Goal: Task Accomplishment & Management: Manage account settings

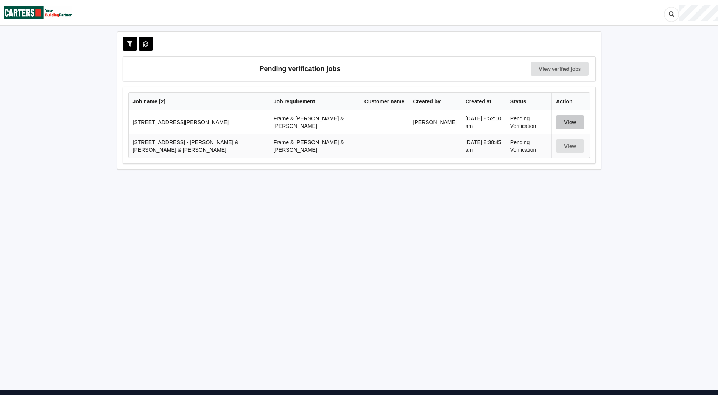
click at [573, 123] on button "View" at bounding box center [570, 122] width 28 height 14
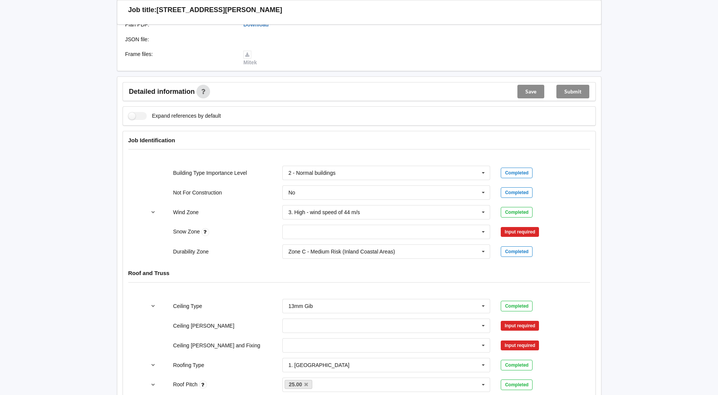
scroll to position [227, 0]
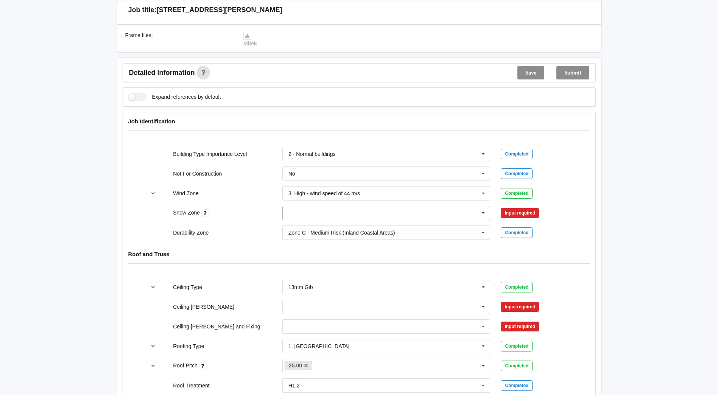
click at [483, 206] on icon at bounding box center [483, 213] width 11 height 14
click at [288, 221] on div "N0" at bounding box center [386, 227] width 207 height 14
click at [517, 207] on button "Confirm input" at bounding box center [523, 213] width 45 height 12
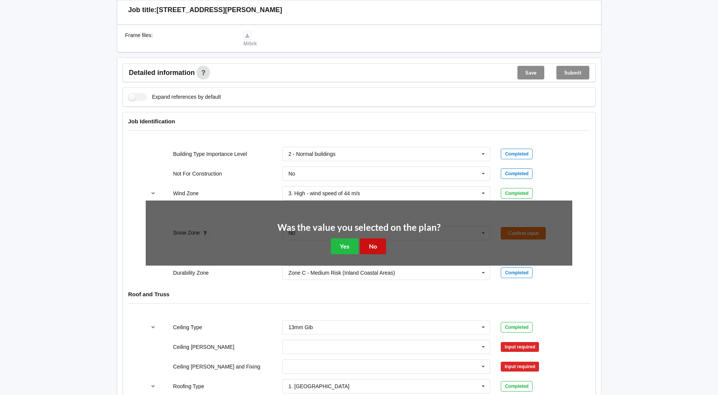
click at [373, 241] on button "No" at bounding box center [373, 246] width 26 height 16
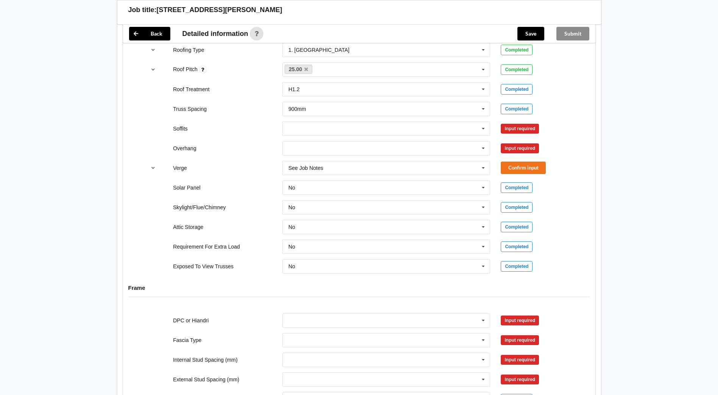
scroll to position [492, 0]
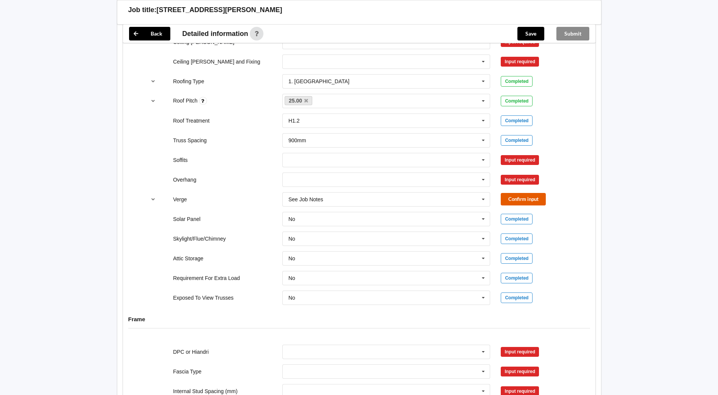
click at [522, 195] on button "Confirm input" at bounding box center [523, 199] width 45 height 12
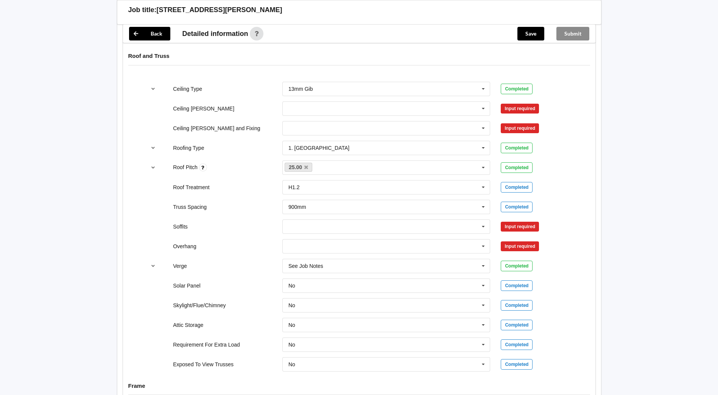
scroll to position [416, 0]
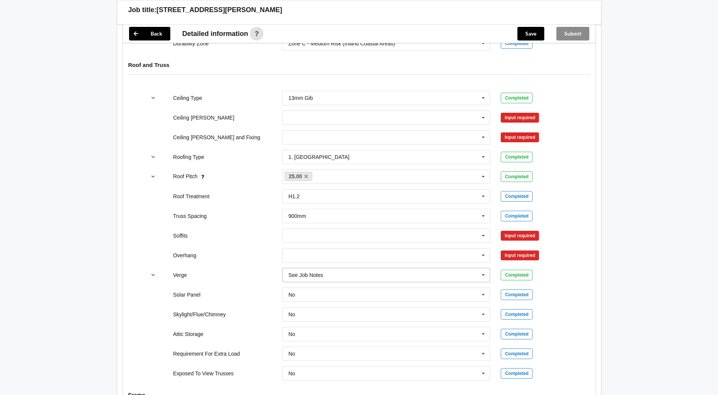
click at [293, 273] on input "text" at bounding box center [386, 275] width 207 height 14
click at [314, 356] on span "Multiple Values – See As Per Plan" at bounding box center [329, 359] width 80 height 6
click at [303, 252] on input "text" at bounding box center [386, 256] width 207 height 14
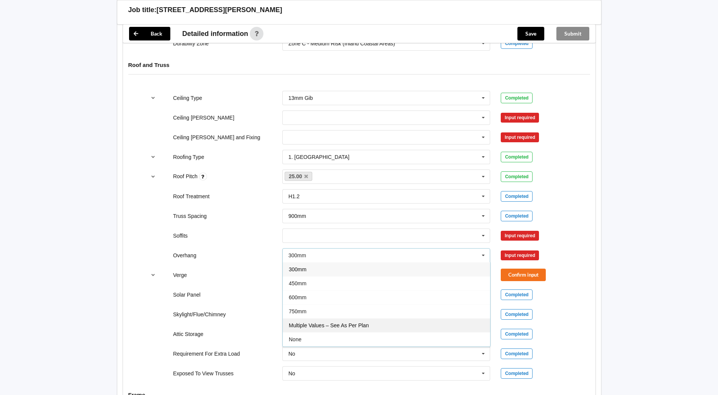
click at [297, 322] on span "Multiple Values – See As Per Plan" at bounding box center [329, 325] width 80 height 6
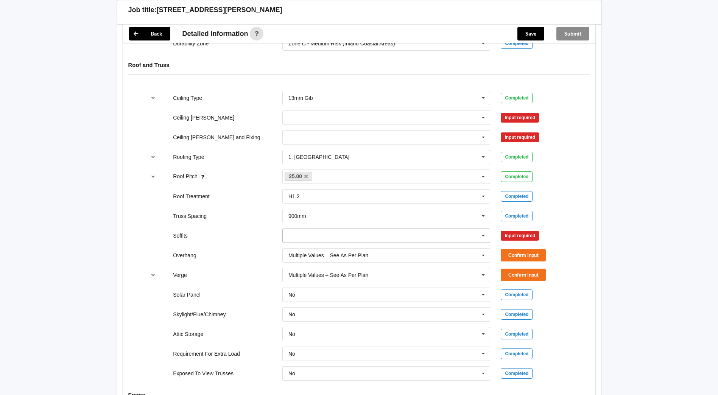
click at [298, 229] on input "text" at bounding box center [386, 236] width 207 height 14
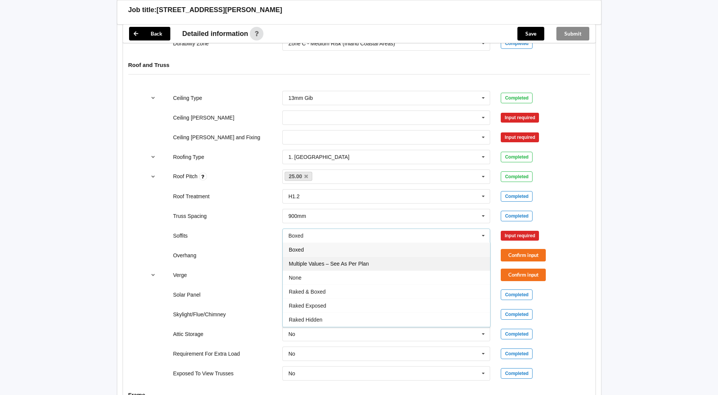
click at [290, 261] on span "Multiple Values – See As Per Plan" at bounding box center [329, 264] width 80 height 6
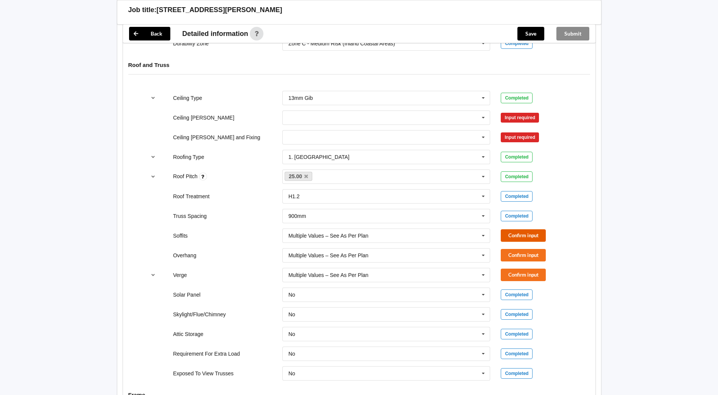
click at [517, 233] on button "Confirm input" at bounding box center [523, 235] width 45 height 12
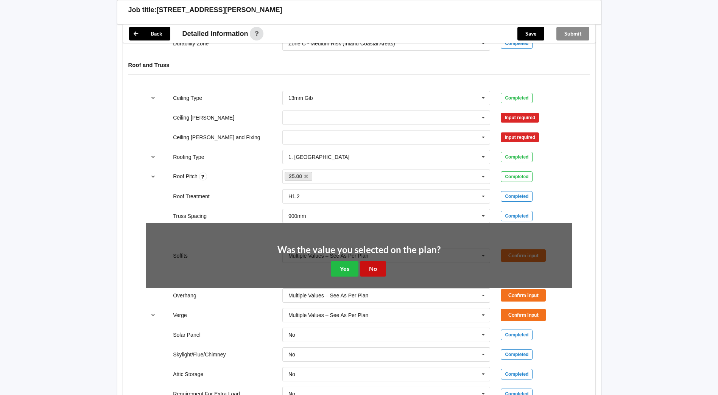
click at [371, 264] on button "No" at bounding box center [373, 269] width 26 height 16
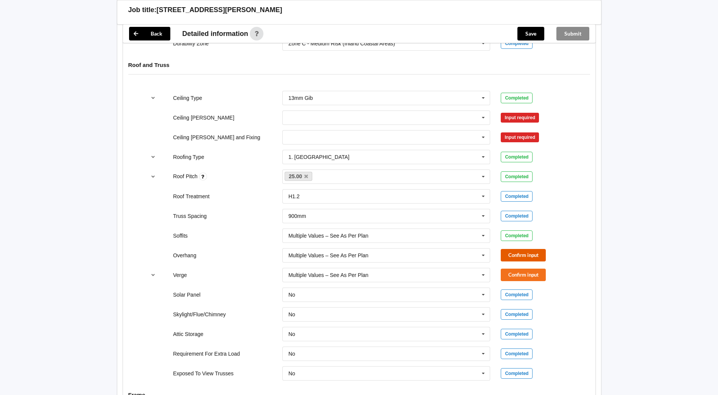
click at [528, 249] on button "Confirm input" at bounding box center [523, 255] width 45 height 12
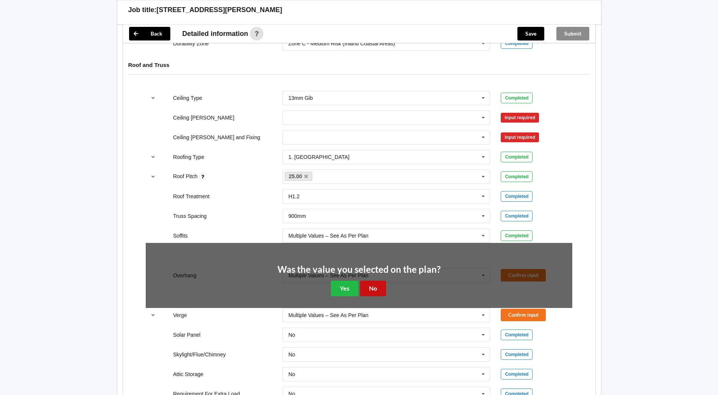
click at [380, 281] on button "No" at bounding box center [373, 289] width 26 height 16
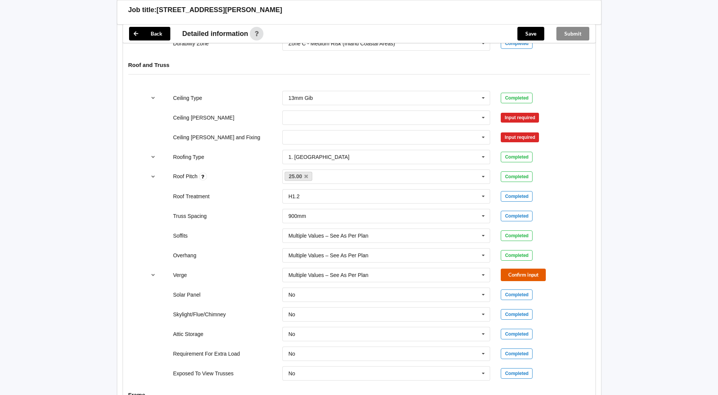
click at [524, 269] on button "Confirm input" at bounding box center [523, 275] width 45 height 12
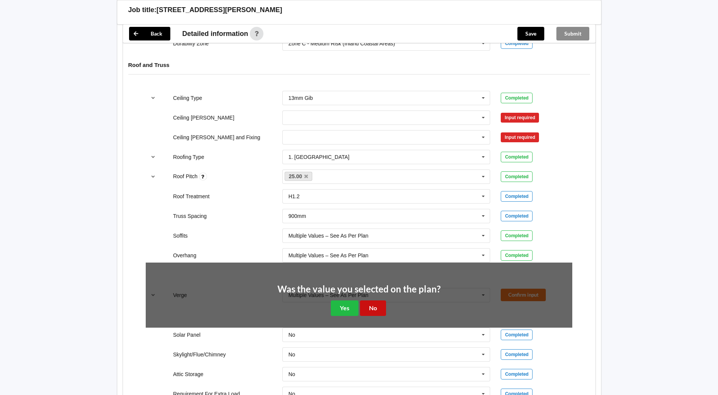
click at [370, 301] on button "No" at bounding box center [373, 309] width 26 height 16
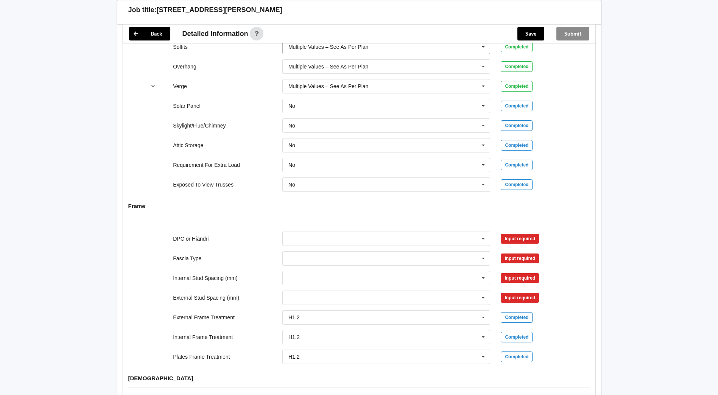
scroll to position [606, 0]
click at [485, 232] on icon at bounding box center [483, 239] width 11 height 14
click at [352, 248] on div "DPC Fitted" at bounding box center [386, 252] width 207 height 14
click at [483, 251] on icon at bounding box center [483, 258] width 11 height 14
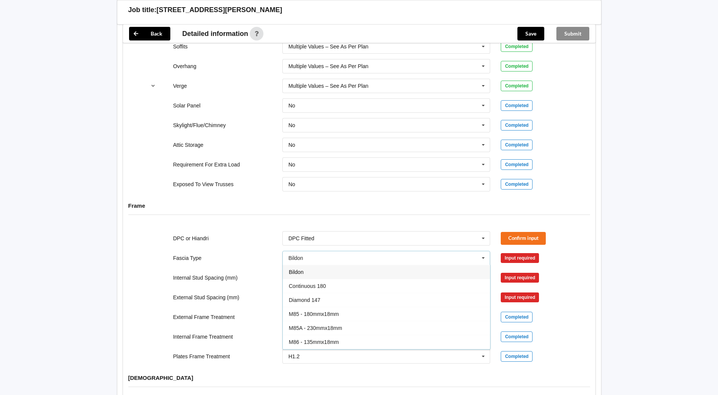
click at [483, 251] on icon at bounding box center [483, 258] width 11 height 14
click at [510, 253] on div "Input required" at bounding box center [520, 258] width 38 height 10
click at [515, 253] on div "Input required" at bounding box center [520, 258] width 38 height 10
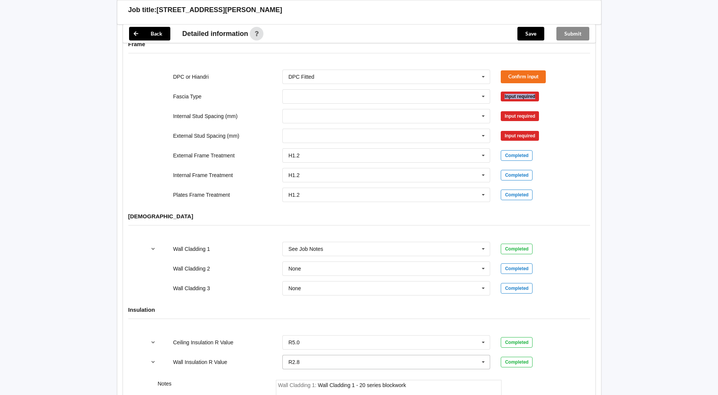
scroll to position [717, 0]
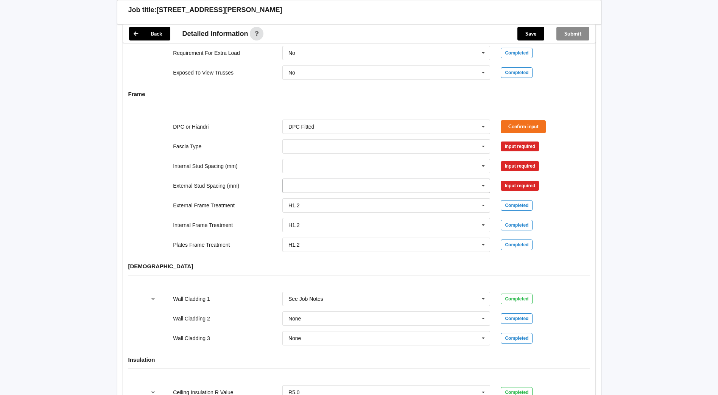
click at [483, 179] on icon at bounding box center [483, 186] width 11 height 14
click at [527, 120] on button "Confirm input" at bounding box center [523, 126] width 45 height 12
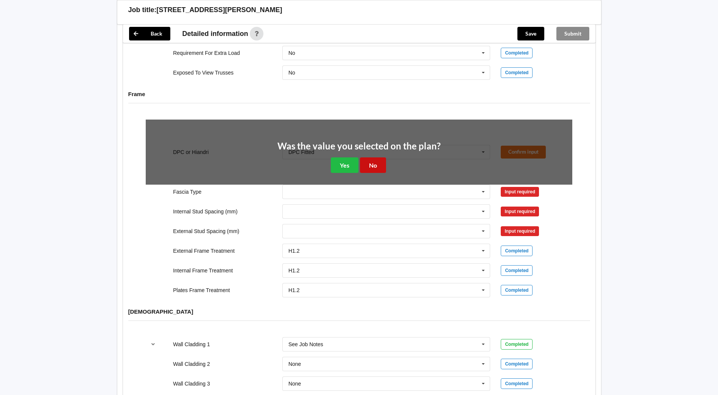
click at [367, 159] on button "No" at bounding box center [373, 165] width 26 height 16
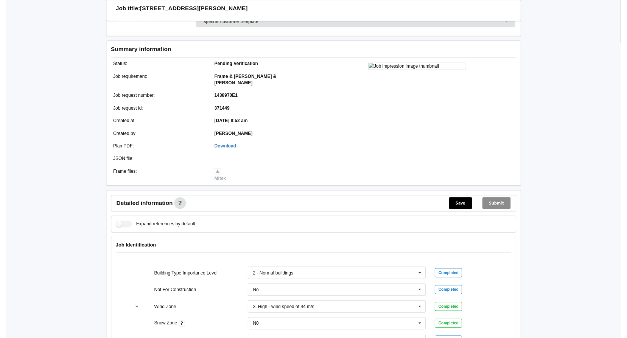
scroll to position [0, 0]
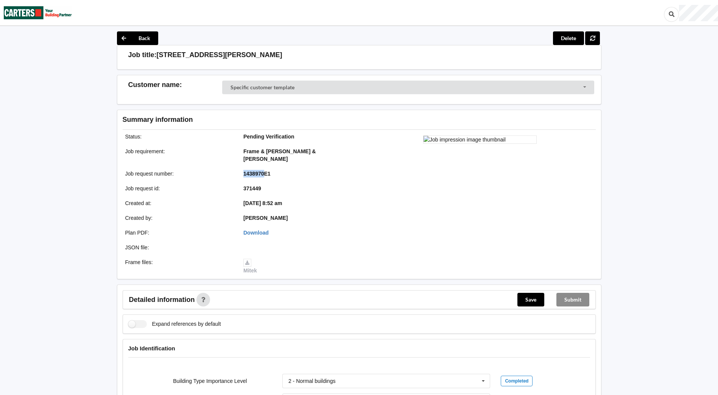
drag, startPoint x: 244, startPoint y: 166, endPoint x: 263, endPoint y: 165, distance: 18.5
click at [263, 171] on b "1438970E1" at bounding box center [256, 174] width 27 height 6
copy b "1438970"
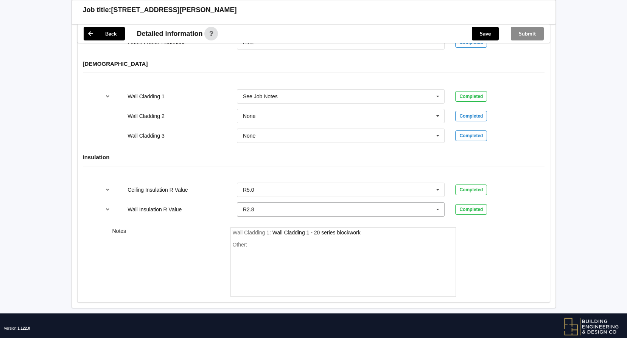
scroll to position [925, 0]
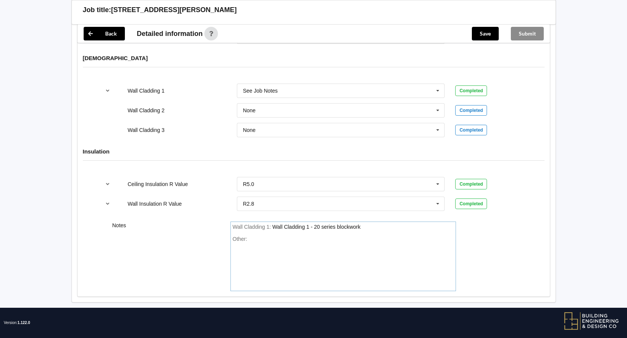
drag, startPoint x: 248, startPoint y: 235, endPoint x: 224, endPoint y: 218, distance: 29.2
click at [224, 218] on div "Notes Wall Cladding 1 : Wall Cladding 1 - 20 series blockwork Other:" at bounding box center [314, 256] width 472 height 80
drag, startPoint x: 364, startPoint y: 217, endPoint x: 273, endPoint y: 221, distance: 90.9
click at [273, 224] on div "Wall Cladding 1 : Wall Cladding 1 - 20 series blockwork" at bounding box center [343, 227] width 221 height 7
copy div "Wall Cladding 1 - 20 series blockwork"
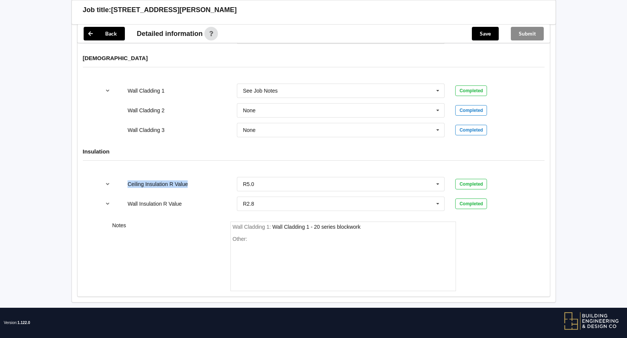
drag, startPoint x: 127, startPoint y: 177, endPoint x: 190, endPoint y: 177, distance: 62.8
click at [190, 181] on div "Ceiling Insulation R Value" at bounding box center [176, 185] width 109 height 8
copy label "Ceiling Insulation R Value"
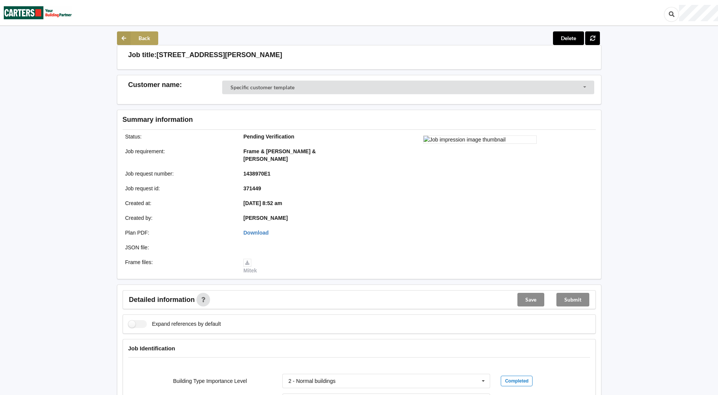
click at [120, 36] on icon at bounding box center [124, 38] width 14 height 14
click at [126, 37] on icon at bounding box center [124, 38] width 14 height 14
click at [145, 39] on button "Back" at bounding box center [137, 38] width 41 height 14
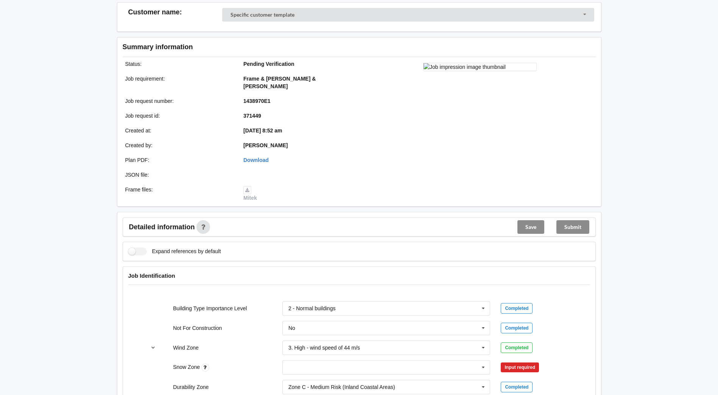
scroll to position [76, 0]
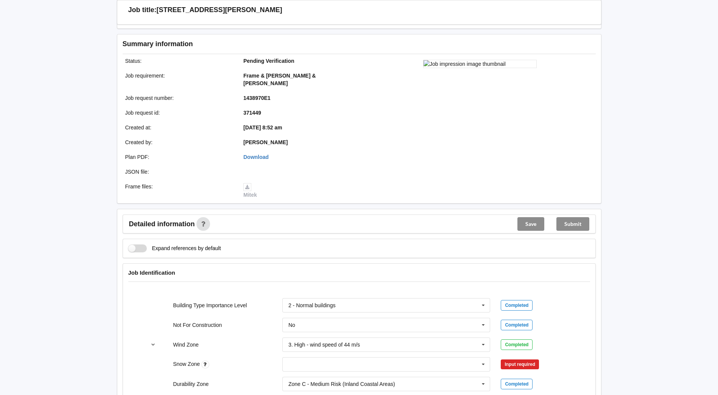
click at [139, 244] on label "Expand references by default" at bounding box center [174, 248] width 93 height 8
click at [135, 244] on label "Expand references by default" at bounding box center [174, 248] width 93 height 8
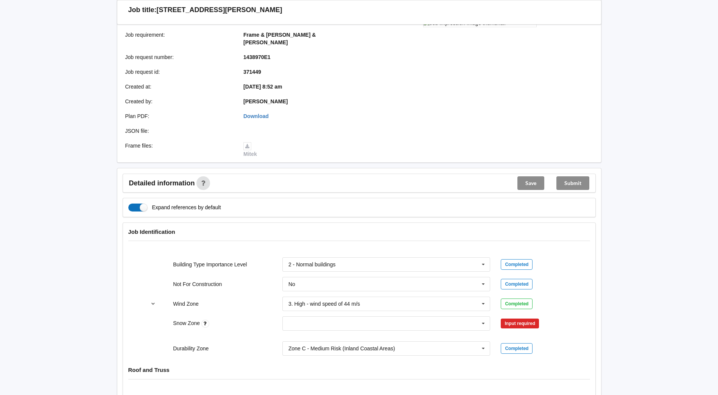
scroll to position [189, 0]
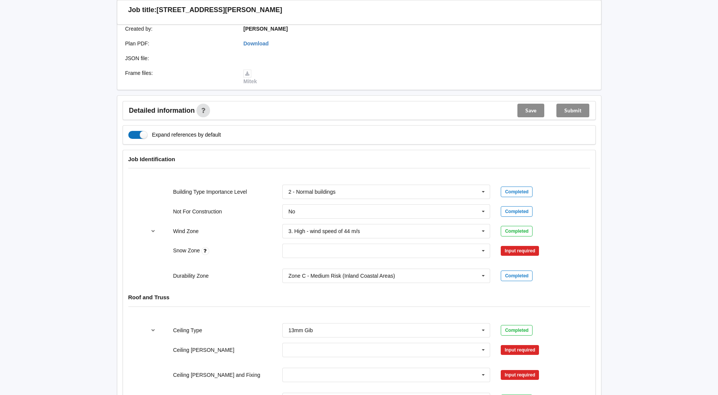
click at [135, 131] on label "Expand references by default" at bounding box center [174, 135] width 93 height 8
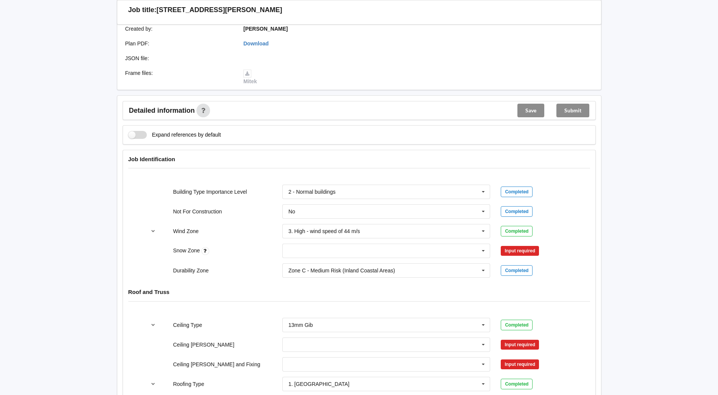
click at [135, 131] on label "Expand references by default" at bounding box center [174, 135] width 93 height 8
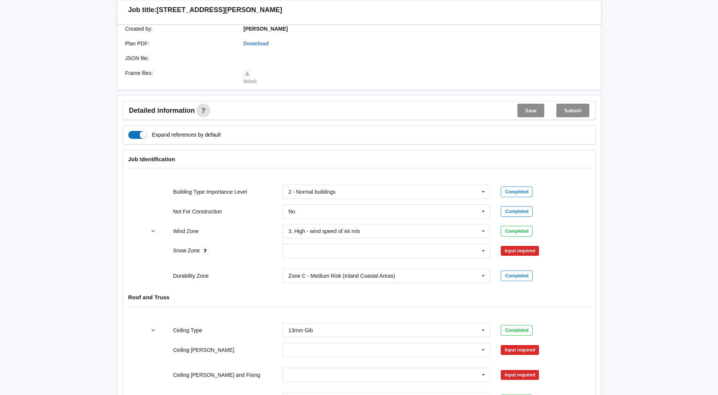
click at [135, 131] on label "Expand references by default" at bounding box center [174, 135] width 93 height 8
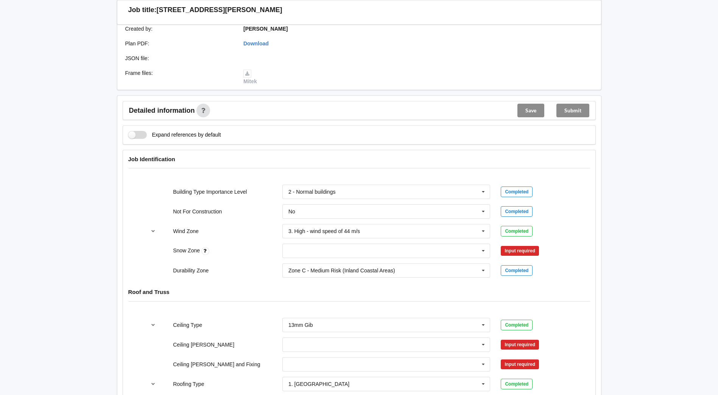
click at [135, 131] on label "Expand references by default" at bounding box center [174, 135] width 93 height 8
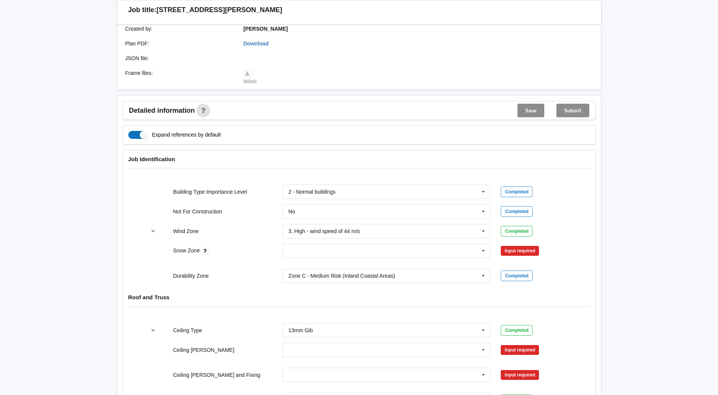
click at [135, 131] on label "Expand references by default" at bounding box center [174, 135] width 93 height 8
checkbox input "false"
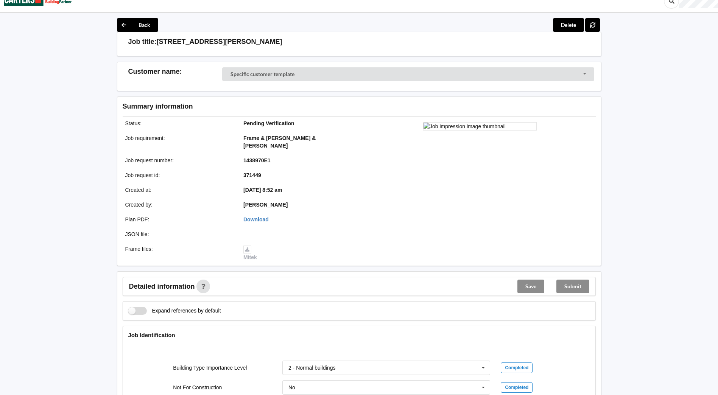
scroll to position [0, 0]
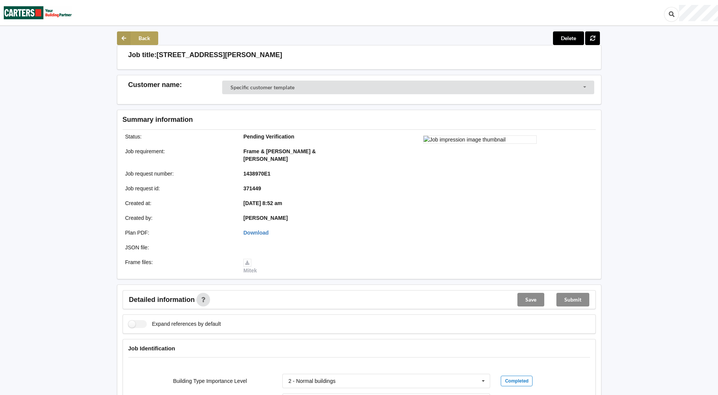
click at [145, 41] on button "Back" at bounding box center [137, 38] width 41 height 14
click at [44, 17] on img at bounding box center [38, 12] width 68 height 25
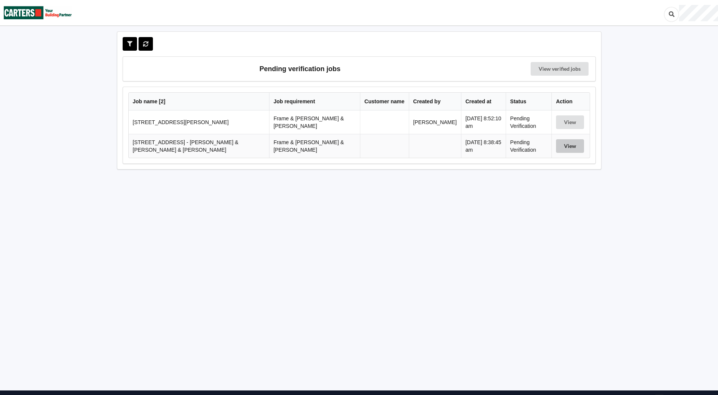
click at [570, 144] on button "View" at bounding box center [570, 146] width 28 height 14
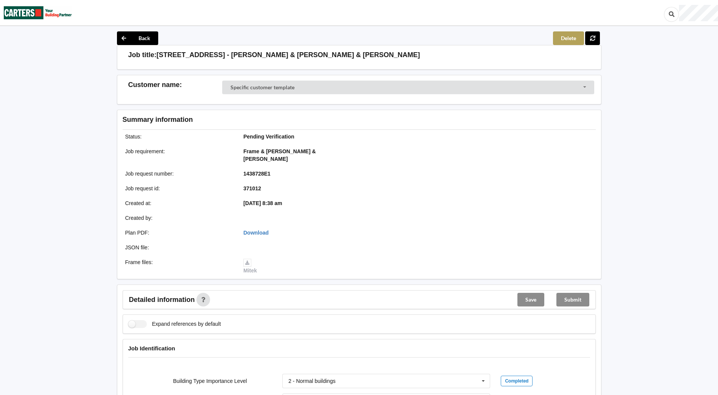
click at [560, 34] on button "Delete" at bounding box center [568, 38] width 31 height 14
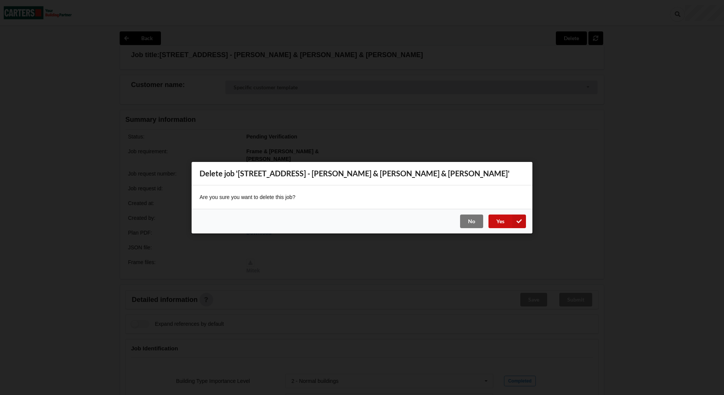
click at [494, 224] on button "Yes" at bounding box center [506, 221] width 37 height 14
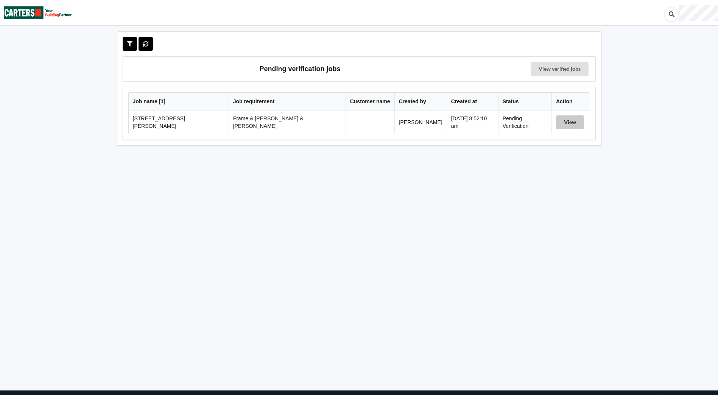
click at [558, 123] on button "View" at bounding box center [570, 122] width 28 height 14
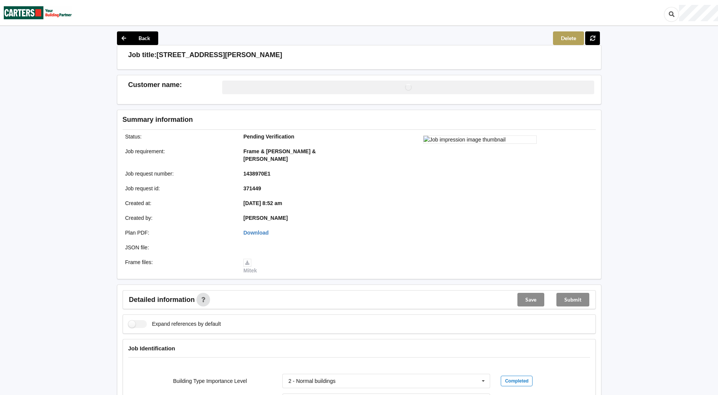
click at [570, 40] on button "Delete" at bounding box center [568, 38] width 31 height 14
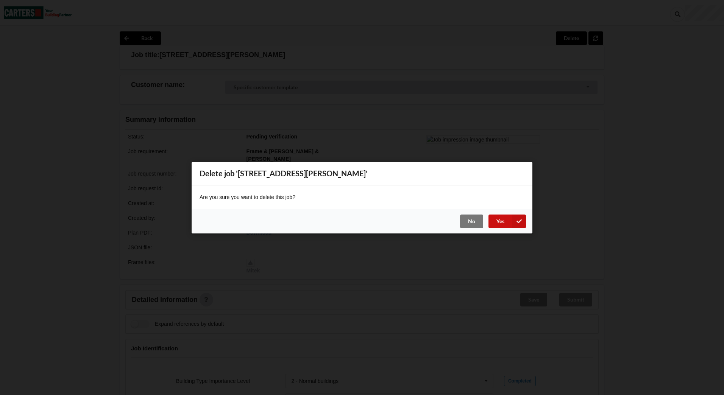
click at [497, 221] on button "Yes" at bounding box center [506, 221] width 37 height 14
